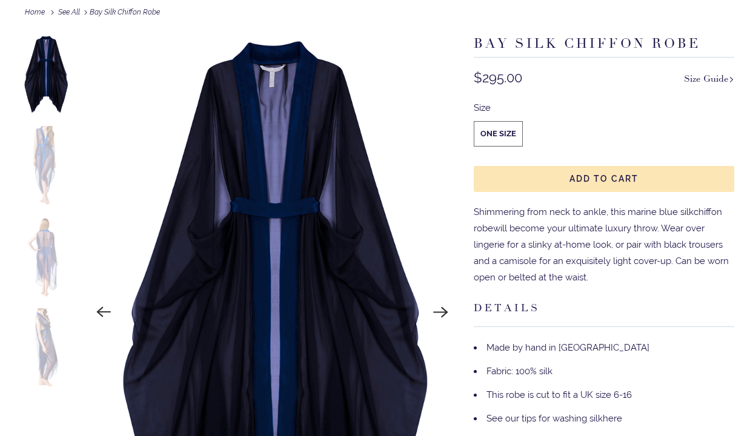
scroll to position [147, 0]
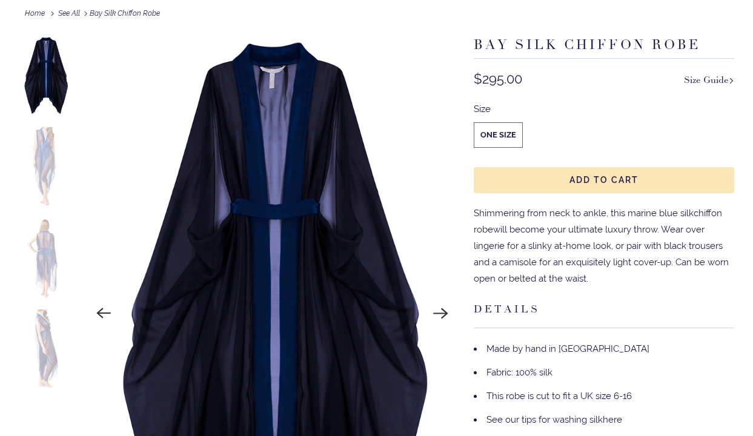
click at [44, 149] on img at bounding box center [45, 166] width 53 height 79
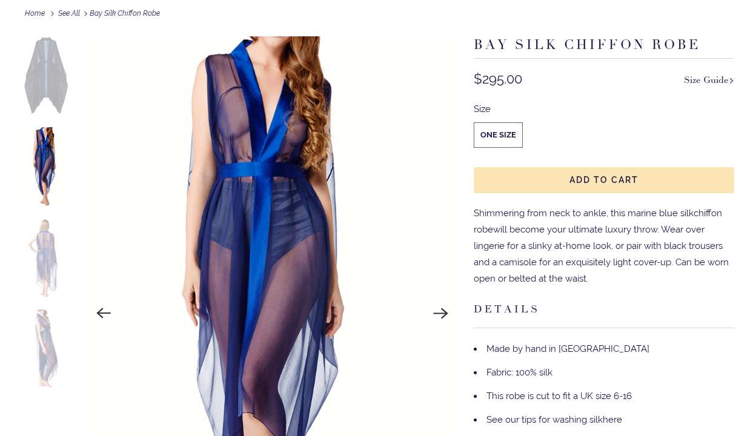
click at [46, 245] on img at bounding box center [45, 257] width 53 height 79
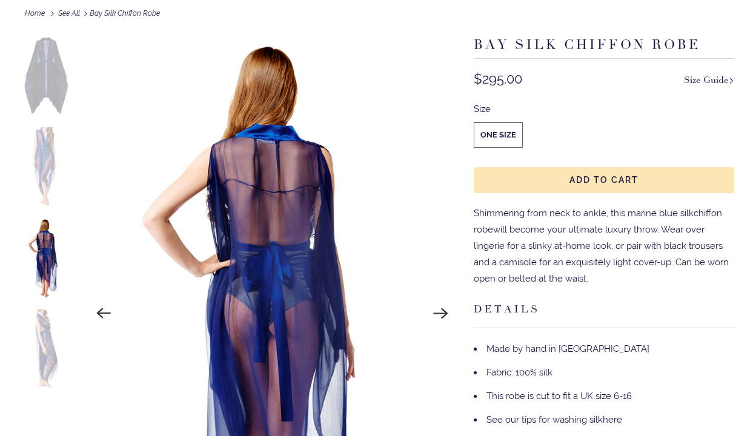
click at [45, 330] on img at bounding box center [45, 349] width 53 height 79
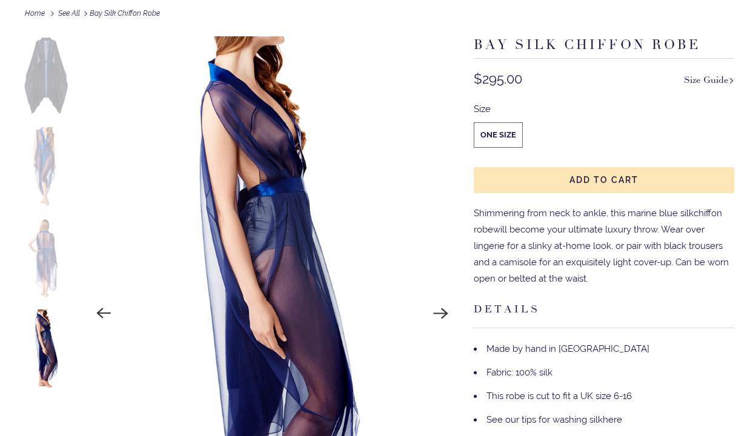
click at [44, 247] on img at bounding box center [45, 257] width 53 height 79
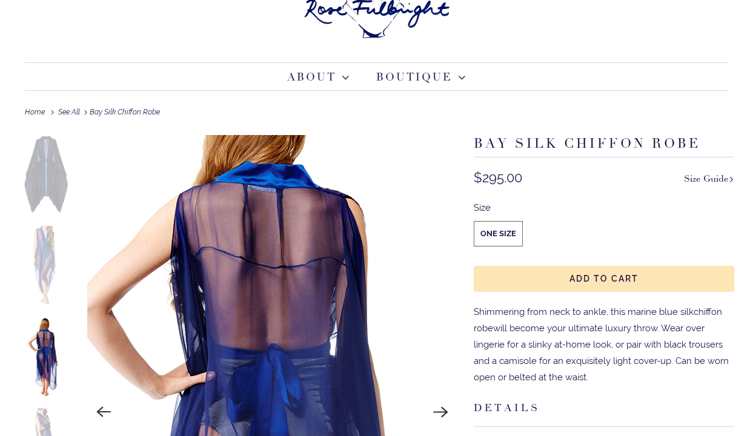
scroll to position [0, 0]
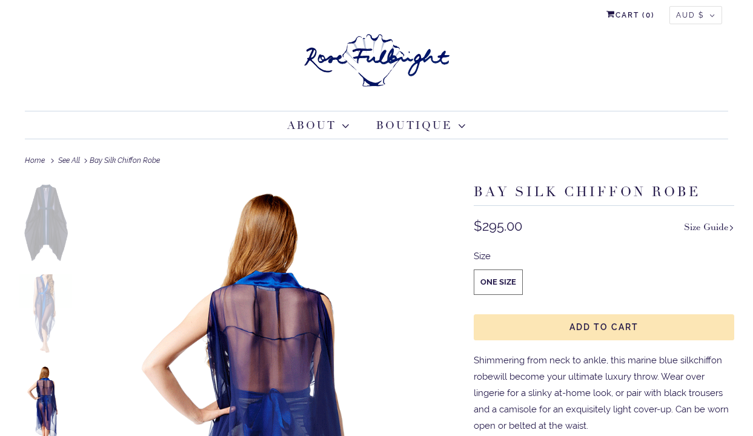
click at [47, 206] on img at bounding box center [45, 223] width 53 height 79
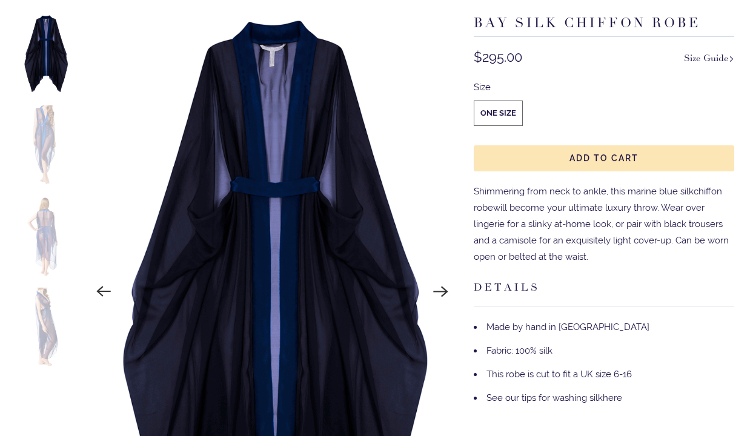
scroll to position [168, 0]
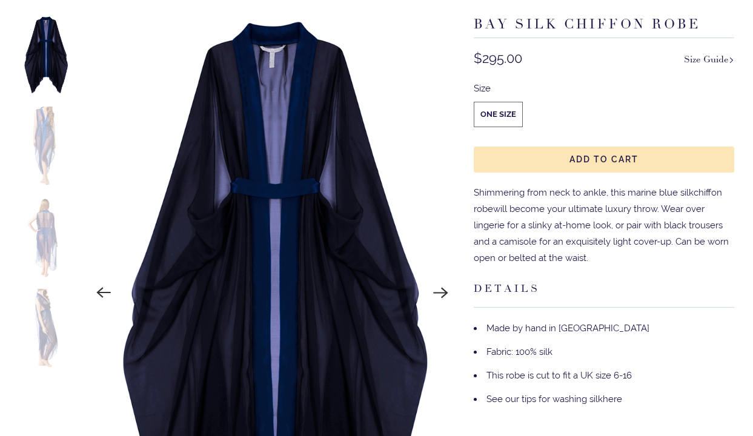
click at [45, 308] on img at bounding box center [45, 328] width 53 height 79
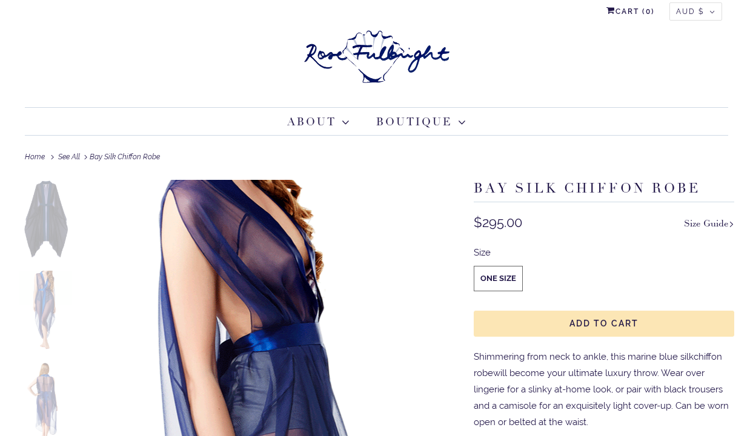
scroll to position [0, 0]
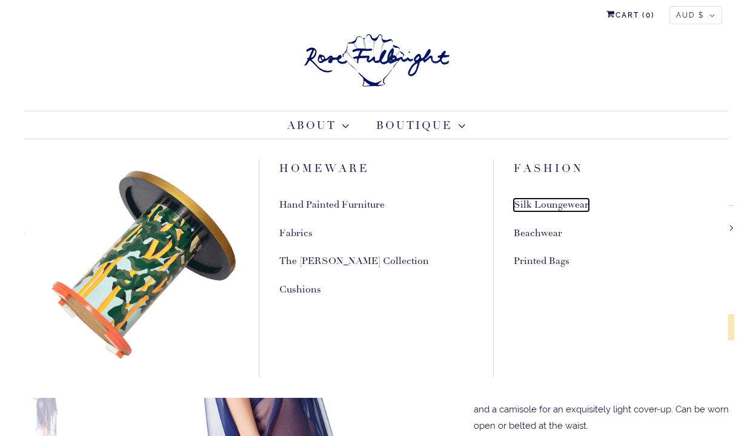
click at [528, 205] on link "Silk Loungewear" at bounding box center [551, 205] width 75 height 13
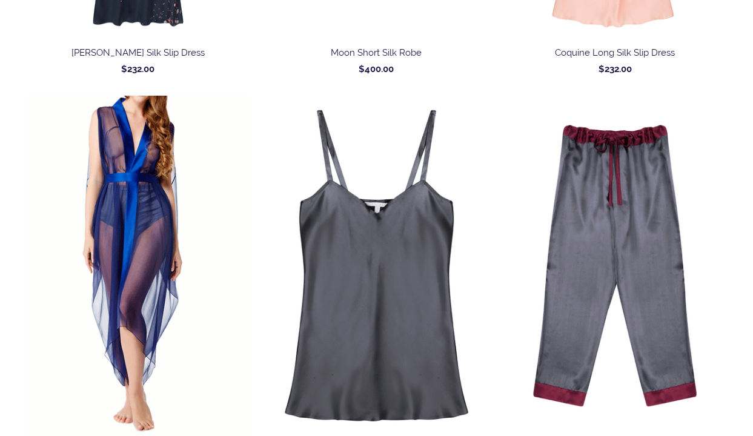
scroll to position [3728, 0]
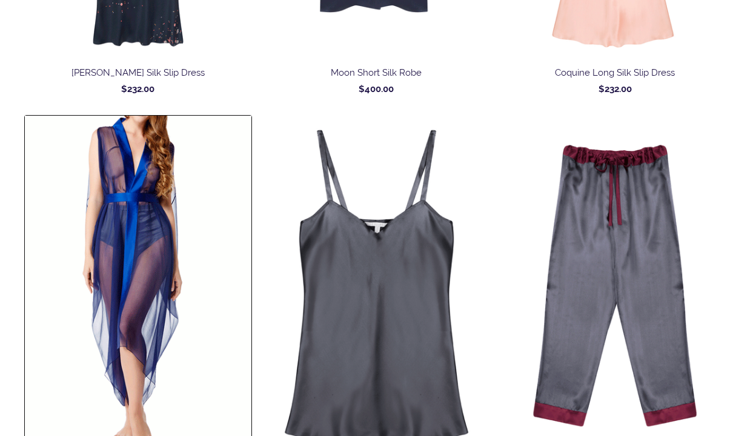
click at [140, 198] on img at bounding box center [138, 285] width 227 height 339
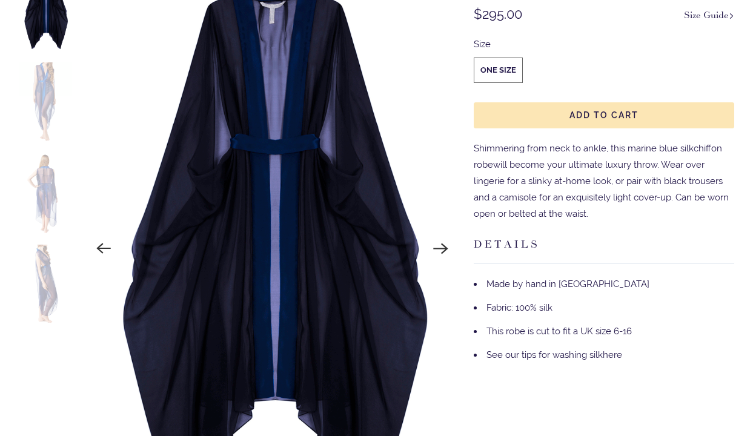
scroll to position [213, 0]
click at [311, 151] on img at bounding box center [272, 248] width 370 height 555
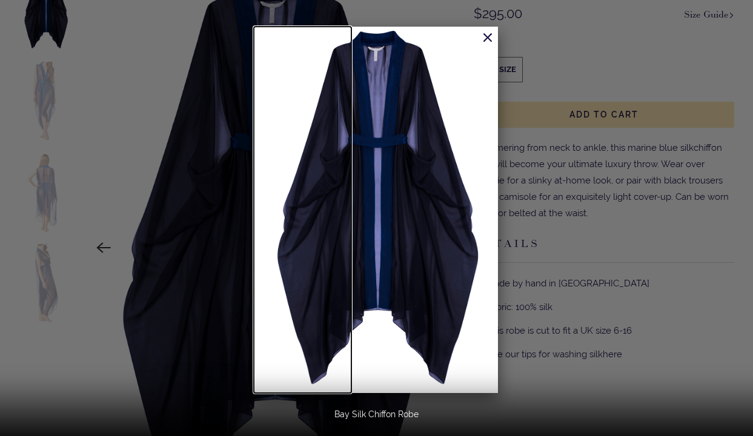
click at [311, 151] on link at bounding box center [303, 210] width 98 height 367
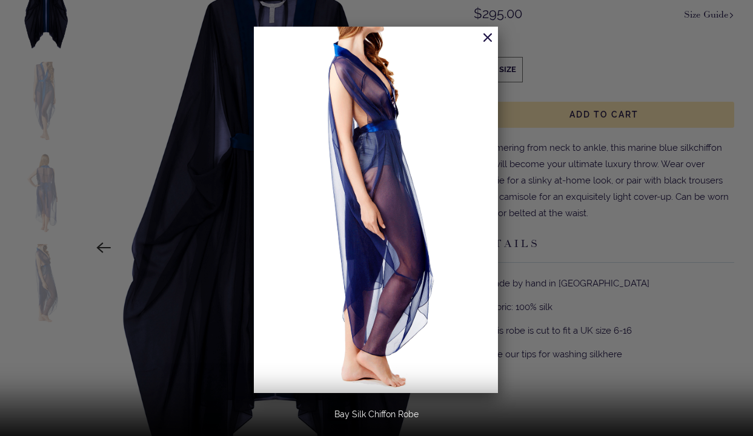
click at [395, 113] on img at bounding box center [376, 210] width 244 height 367
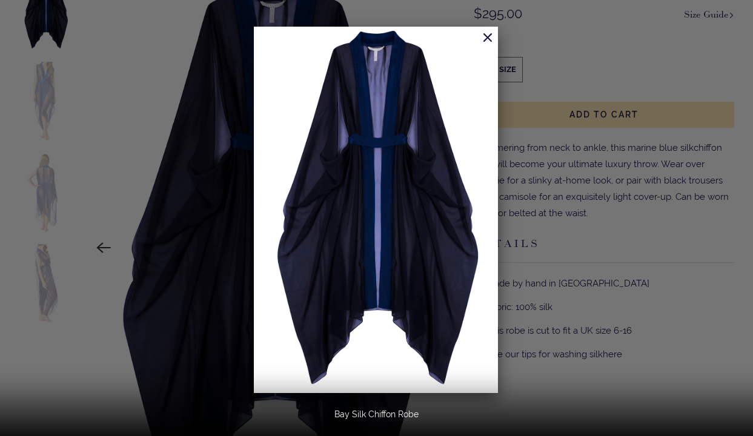
click at [395, 113] on img at bounding box center [376, 210] width 244 height 367
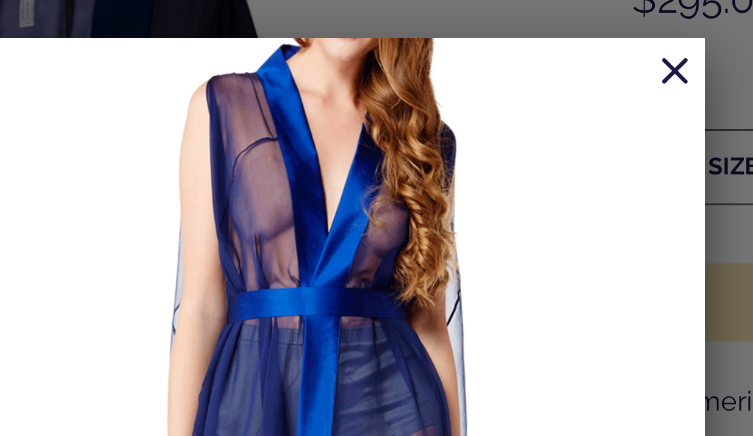
scroll to position [199, 0]
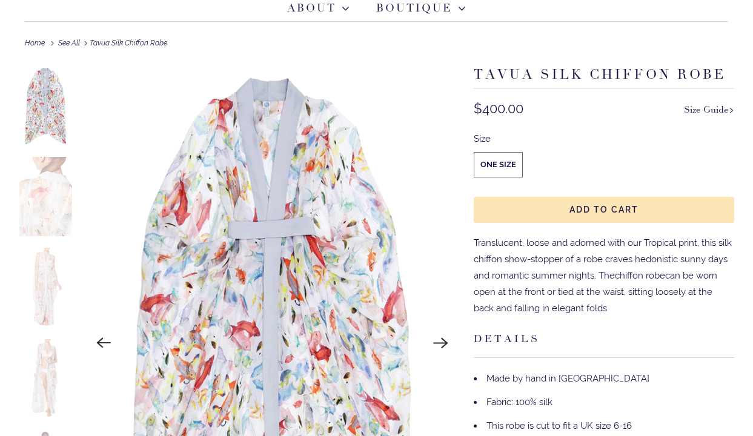
scroll to position [242, 0]
